Goal: Transaction & Acquisition: Purchase product/service

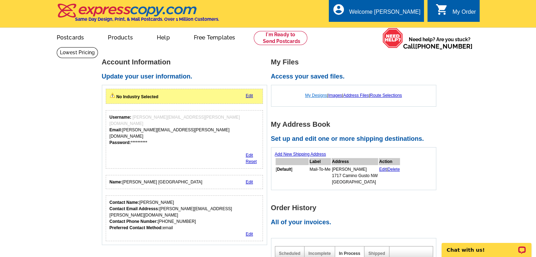
click at [311, 95] on link "My Designs" at bounding box center [316, 95] width 22 height 5
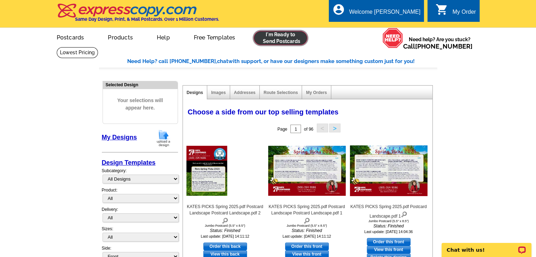
click at [270, 36] on link at bounding box center [281, 38] width 54 height 14
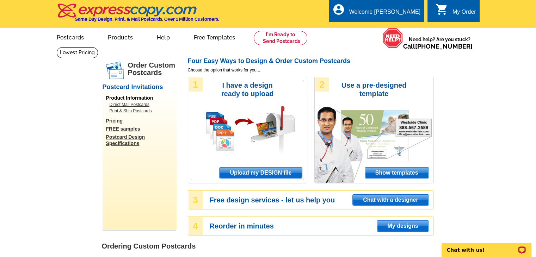
click at [263, 172] on span "Upload my DESIGN file" at bounding box center [261, 173] width 82 height 11
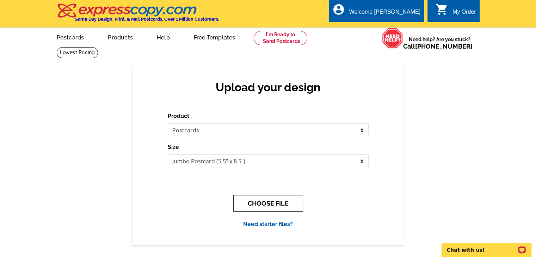
click at [263, 203] on button "CHOOSE FILE" at bounding box center [268, 203] width 70 height 17
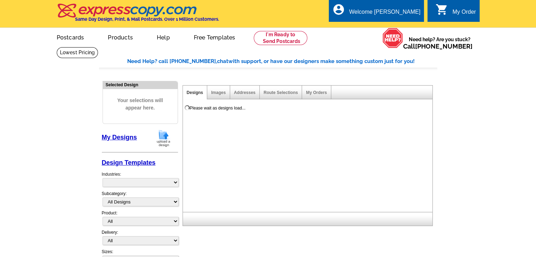
select select "785"
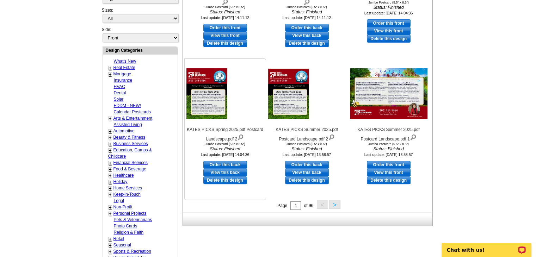
scroll to position [247, 0]
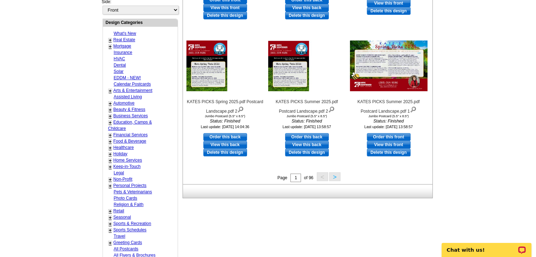
click at [335, 176] on button ">" at bounding box center [334, 176] width 11 height 9
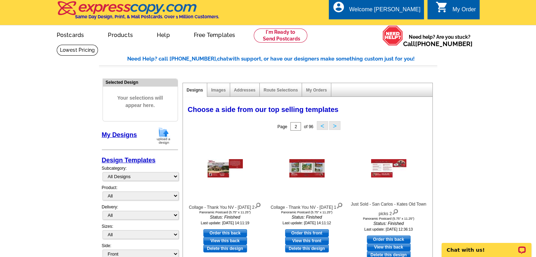
scroll to position [0, 0]
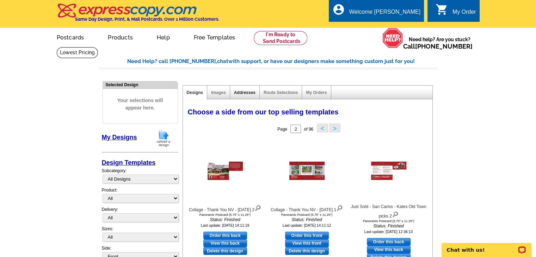
click at [242, 91] on div "Addresses" at bounding box center [245, 93] width 30 height 14
click at [241, 95] on link "Addresses" at bounding box center [245, 92] width 22 height 5
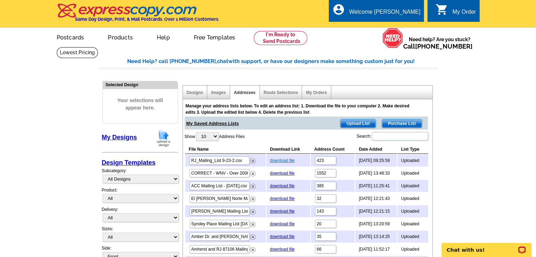
click at [282, 160] on link "download file" at bounding box center [282, 160] width 25 height 5
